Goal: Transaction & Acquisition: Purchase product/service

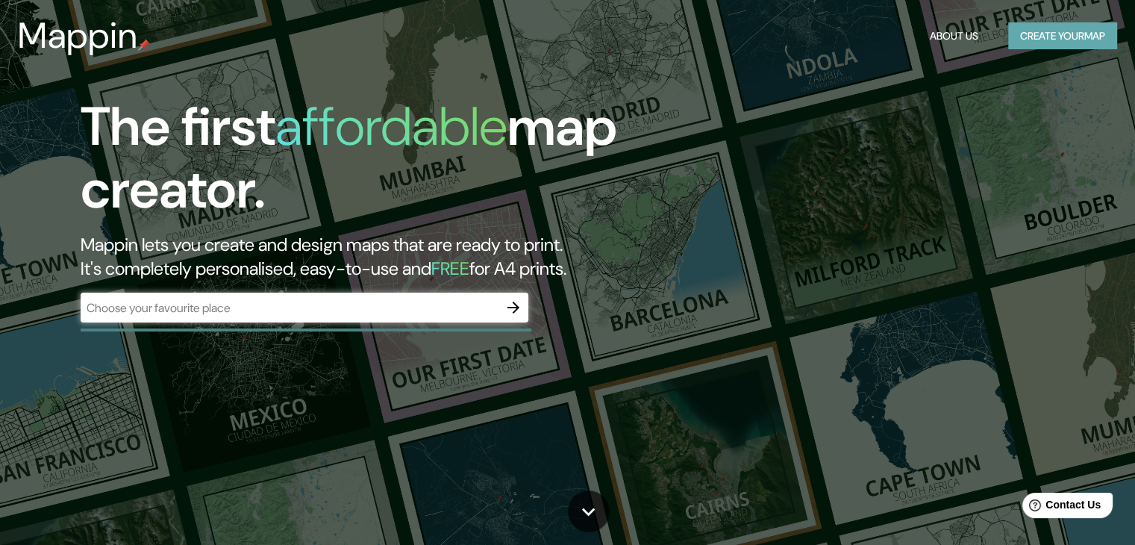
click at [1075, 42] on button "Create your map" at bounding box center [1062, 36] width 109 height 28
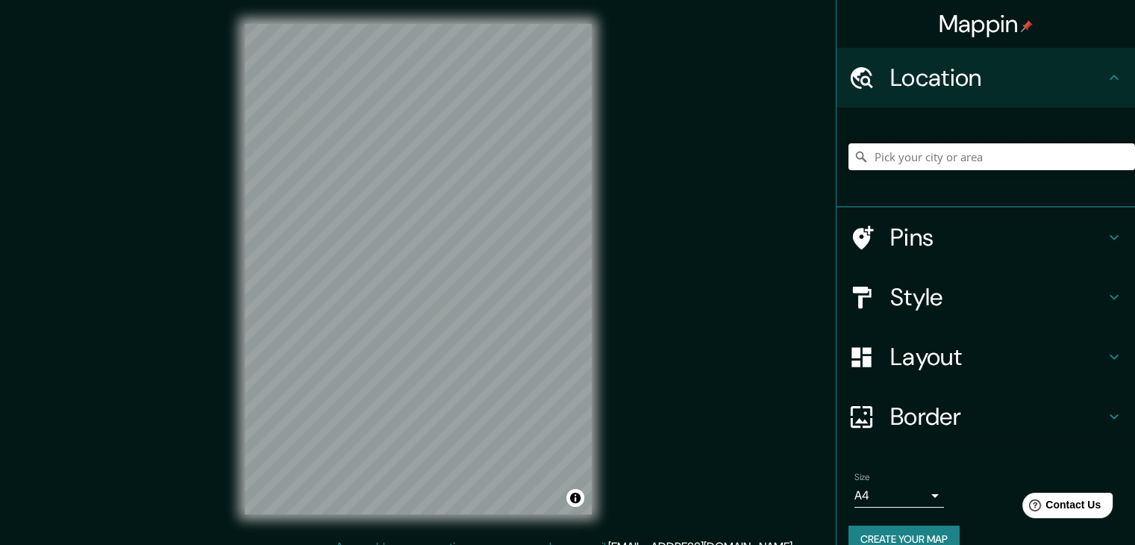
click at [982, 159] on input "Pick your city or area" at bounding box center [992, 156] width 287 height 27
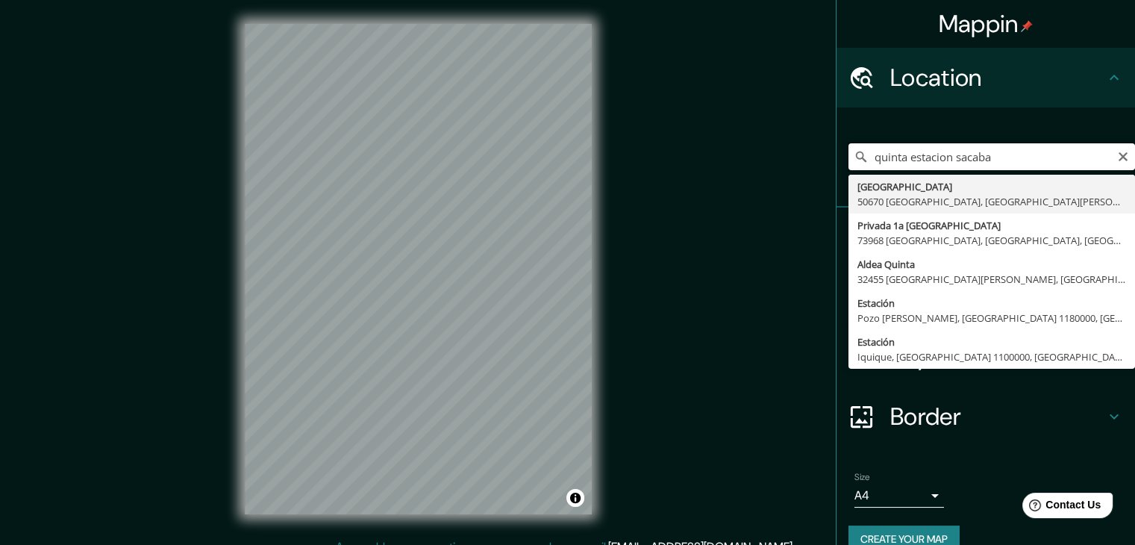
drag, startPoint x: 986, startPoint y: 157, endPoint x: 864, endPoint y: 162, distance: 121.7
click at [864, 162] on input "quinta estacion sacaba" at bounding box center [992, 156] width 287 height 27
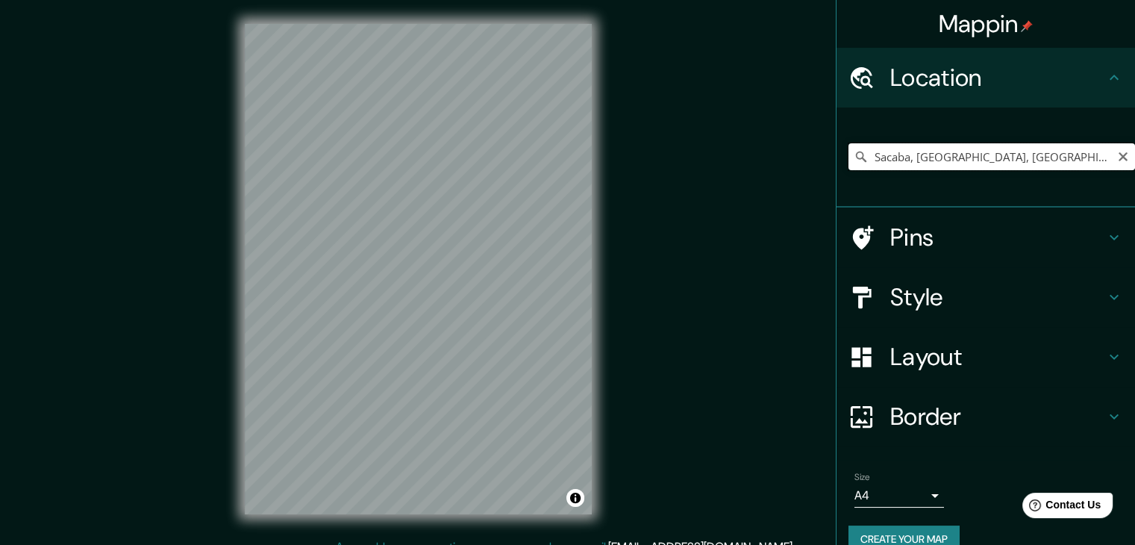
click at [1078, 160] on input "Sacaba, [GEOGRAPHIC_DATA], [GEOGRAPHIC_DATA]" at bounding box center [992, 156] width 287 height 27
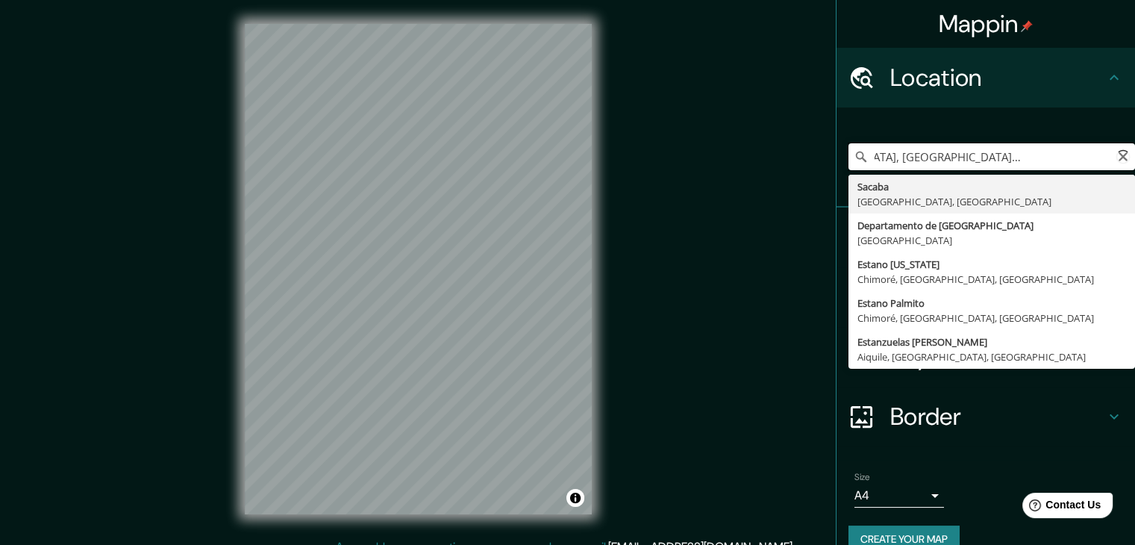
scroll to position [0, 96]
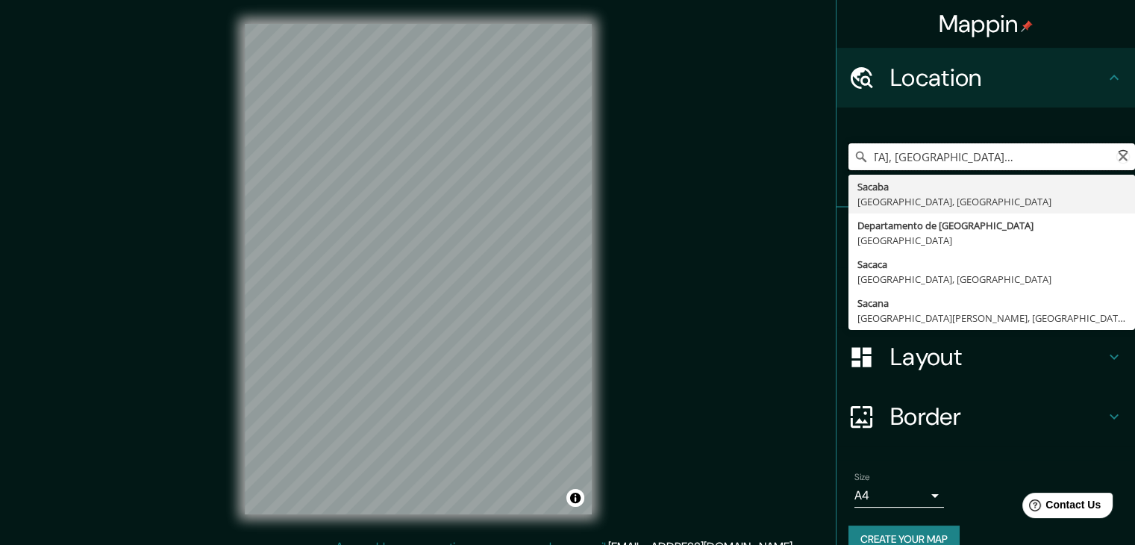
type input "Sacaba, [GEOGRAPHIC_DATA], [GEOGRAPHIC_DATA]"
click at [1009, 133] on div "[GEOGRAPHIC_DATA], [GEOGRAPHIC_DATA], [GEOGRAPHIC_DATA] [GEOGRAPHIC_DATA] [GEOG…" at bounding box center [992, 156] width 287 height 75
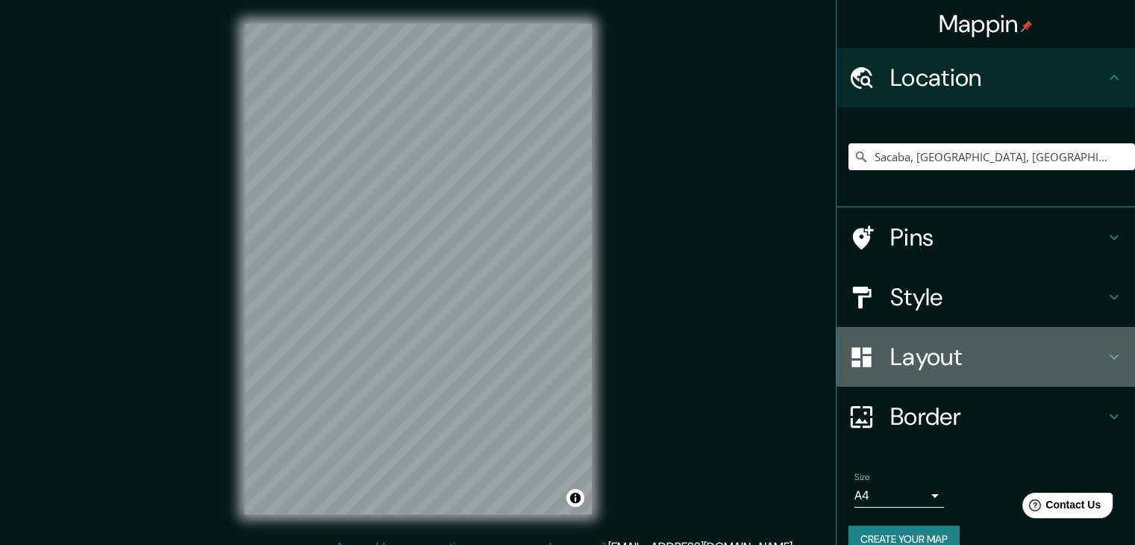
click at [958, 365] on h4 "Layout" at bounding box center [997, 357] width 215 height 30
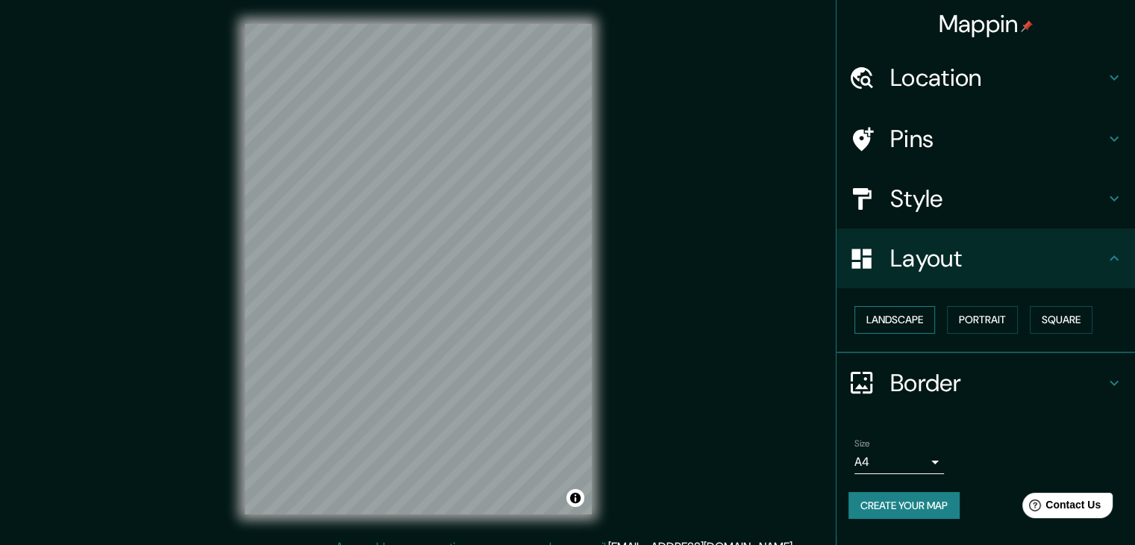
click at [929, 310] on button "Landscape" at bounding box center [895, 320] width 81 height 28
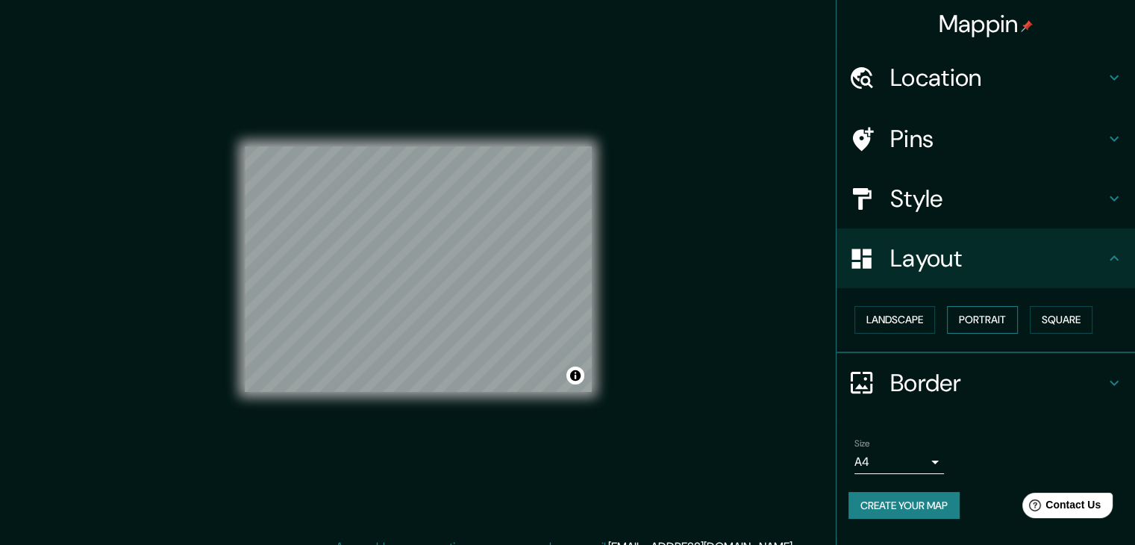
click at [991, 320] on button "Portrait" at bounding box center [982, 320] width 71 height 28
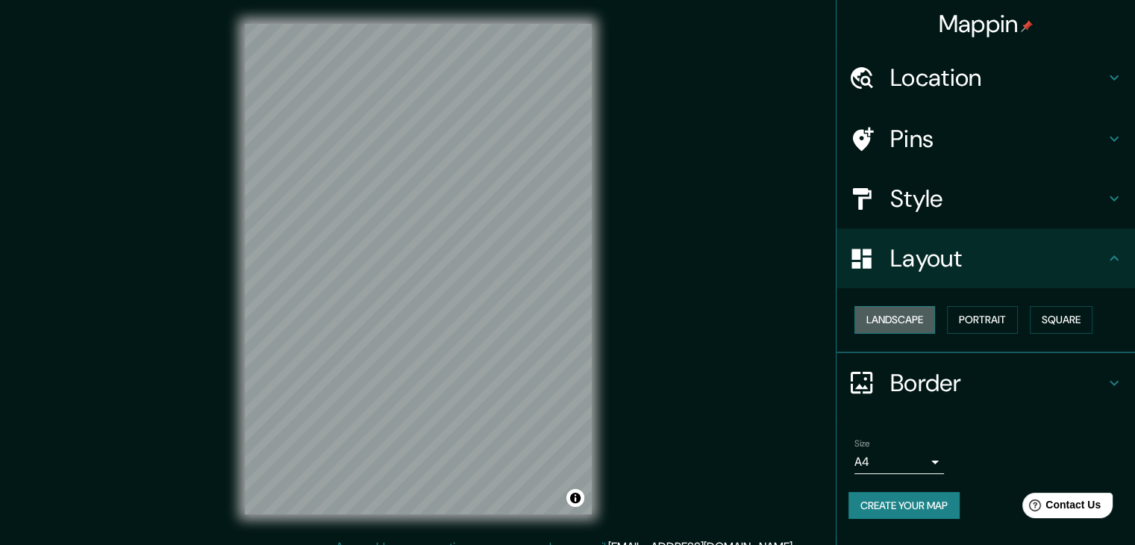
click at [935, 316] on button "Landscape" at bounding box center [895, 320] width 81 height 28
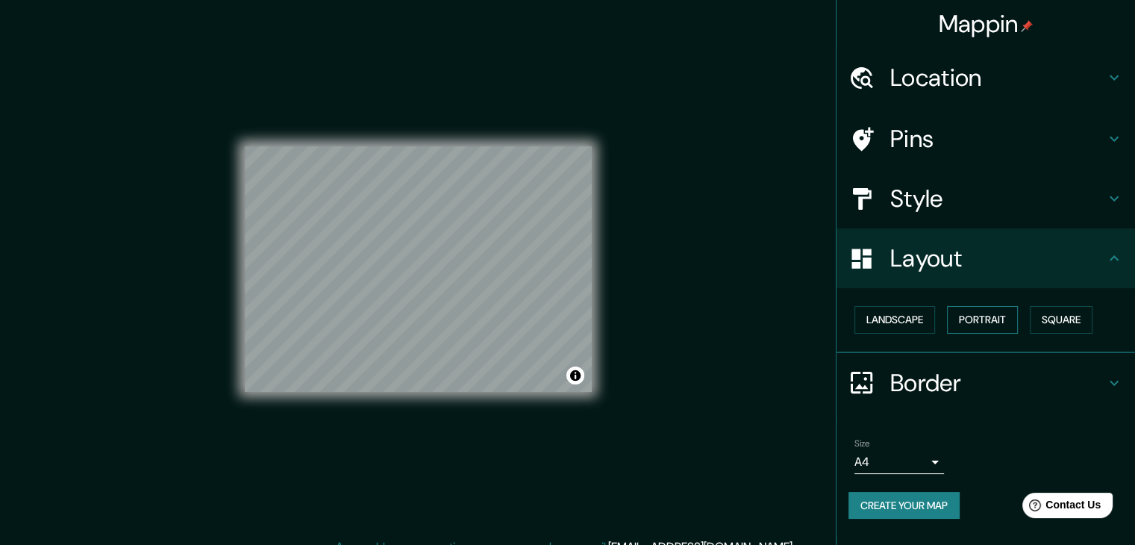
click at [975, 316] on button "Portrait" at bounding box center [982, 320] width 71 height 28
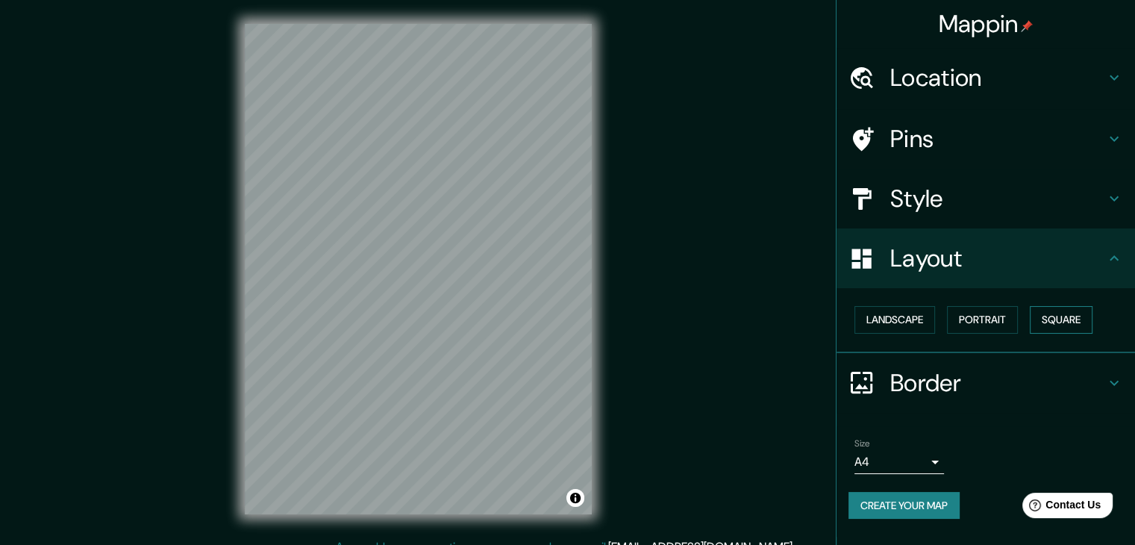
click at [1050, 308] on button "Square" at bounding box center [1061, 320] width 63 height 28
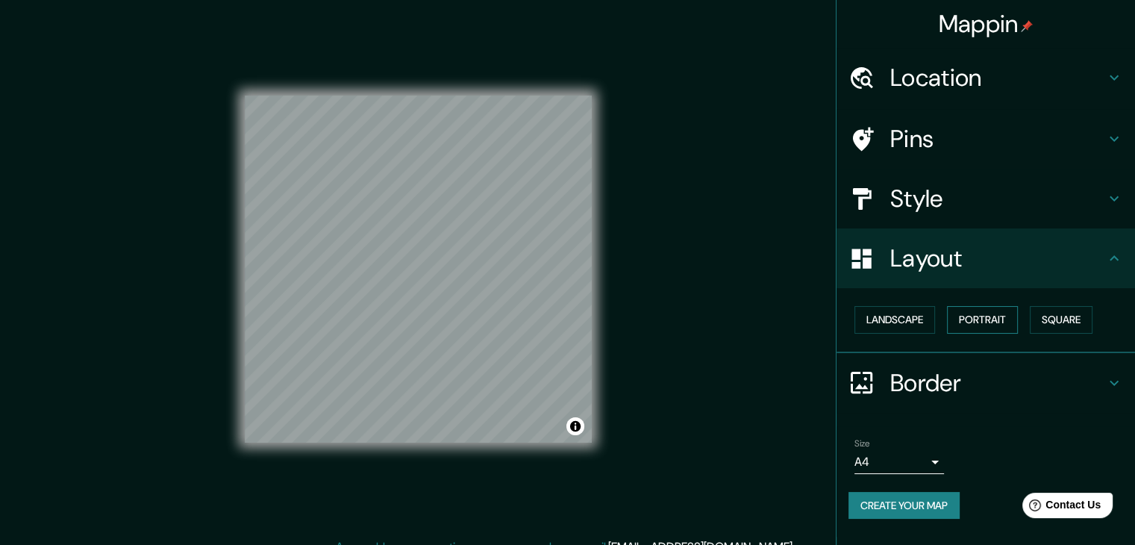
click at [961, 314] on button "Portrait" at bounding box center [982, 320] width 71 height 28
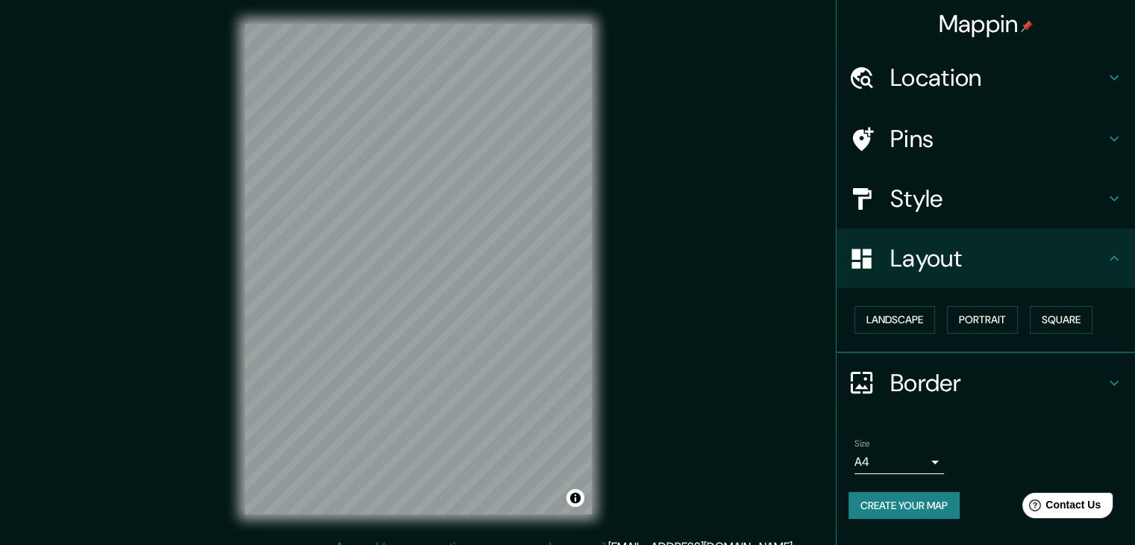
click at [992, 208] on h4 "Style" at bounding box center [997, 199] width 215 height 30
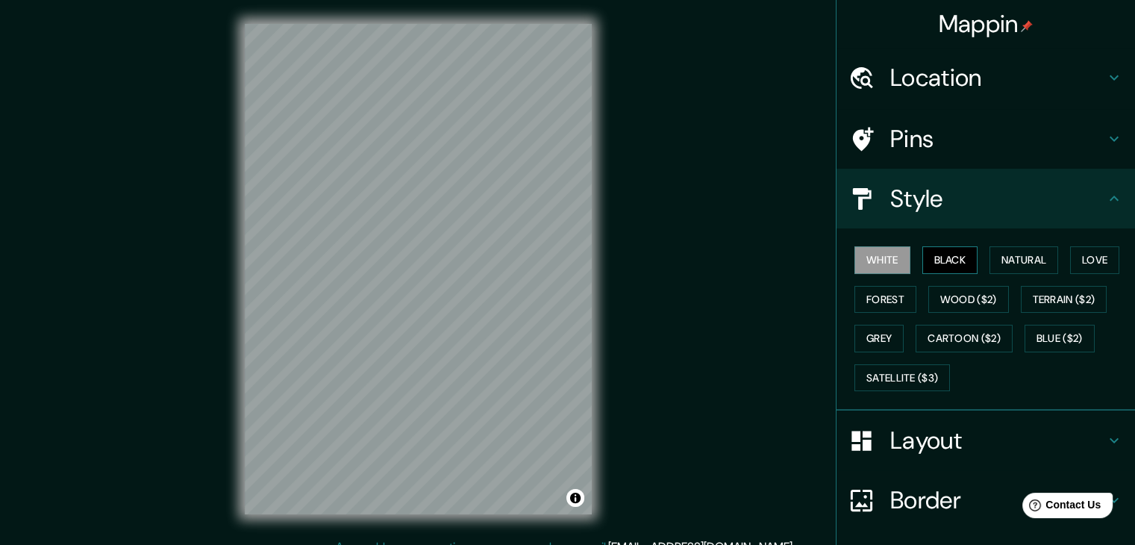
click at [943, 270] on button "Black" at bounding box center [951, 260] width 56 height 28
click at [990, 258] on button "Natural" at bounding box center [1024, 260] width 69 height 28
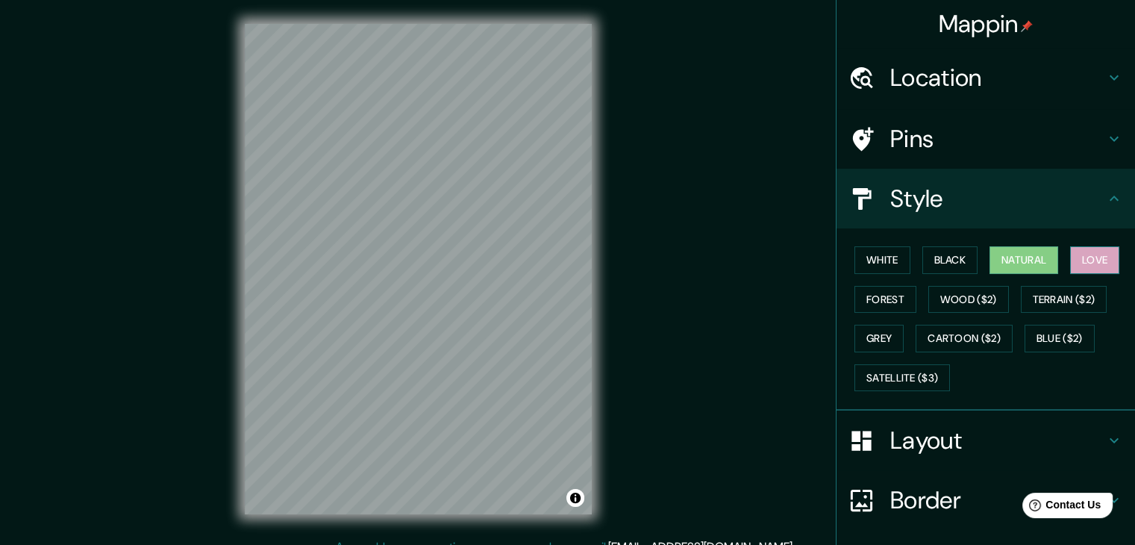
click at [1076, 268] on button "Love" at bounding box center [1094, 260] width 49 height 28
click at [889, 307] on button "Forest" at bounding box center [886, 300] width 62 height 28
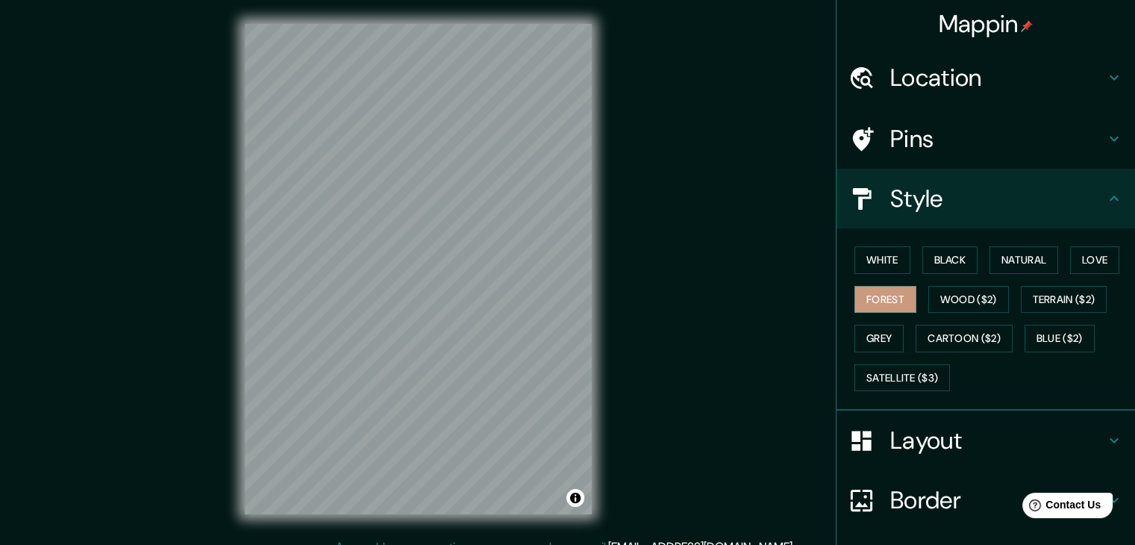
click at [976, 137] on h4 "Pins" at bounding box center [997, 139] width 215 height 30
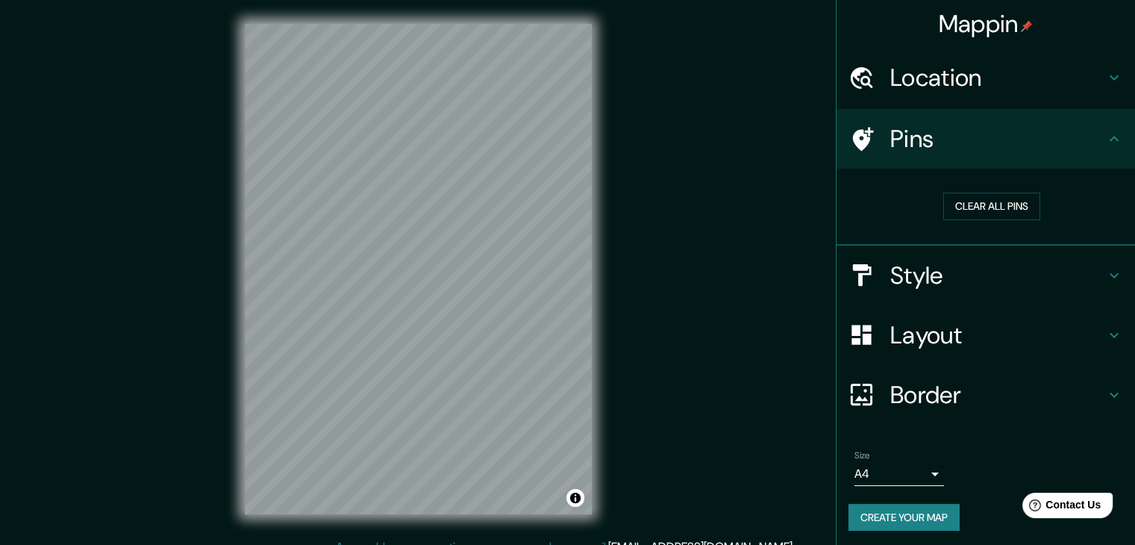
click at [1066, 399] on h4 "Border" at bounding box center [997, 395] width 215 height 30
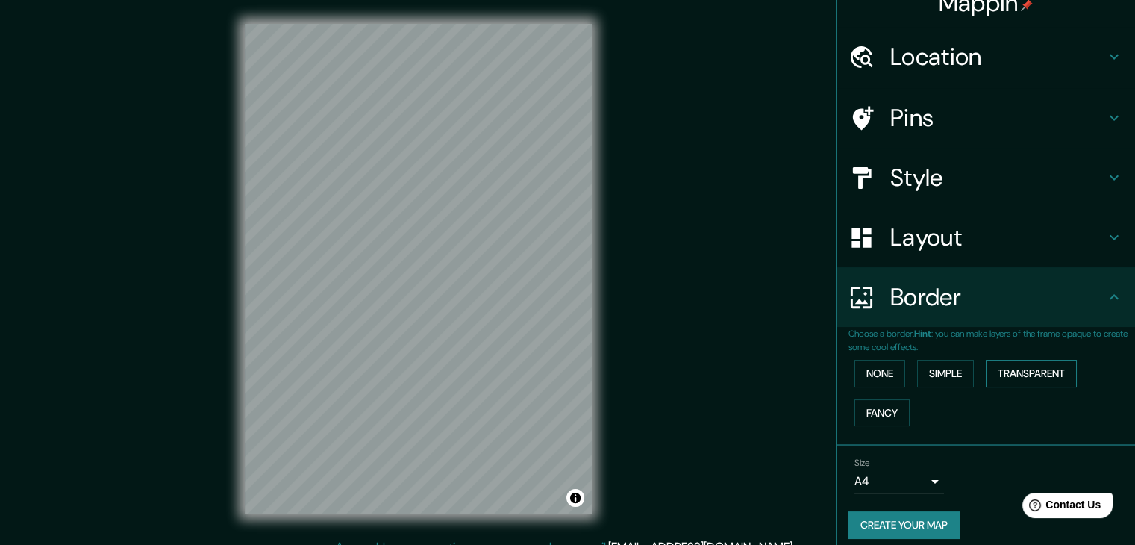
scroll to position [31, 0]
